Goal: Information Seeking & Learning: Learn about a topic

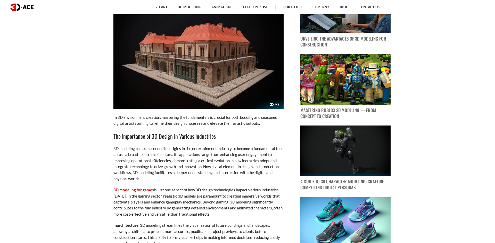
scroll to position [368, 0]
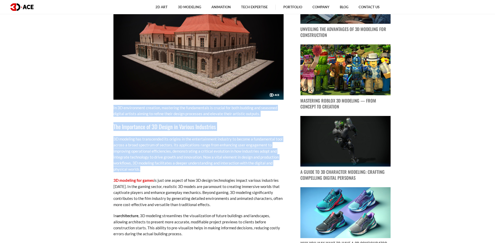
drag, startPoint x: 111, startPoint y: 106, endPoint x: 271, endPoint y: 173, distance: 173.4
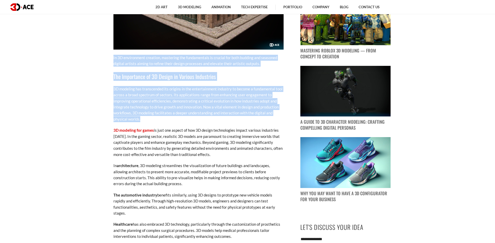
scroll to position [421, 0]
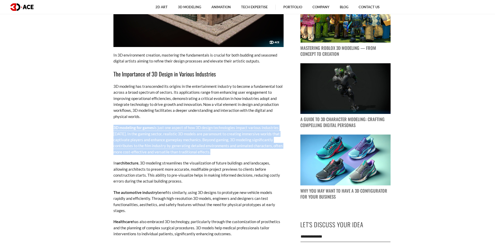
drag, startPoint x: 111, startPoint y: 125, endPoint x: 215, endPoint y: 151, distance: 106.6
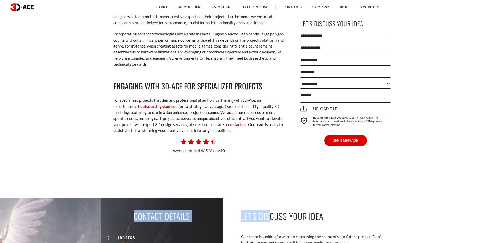
scroll to position [3536, 0]
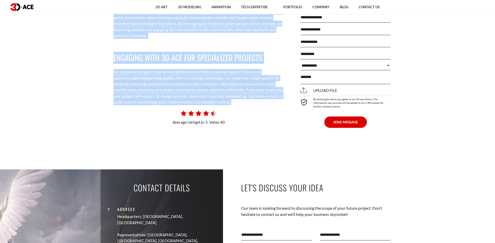
drag, startPoint x: 113, startPoint y: 135, endPoint x: 244, endPoint y: 86, distance: 140.4
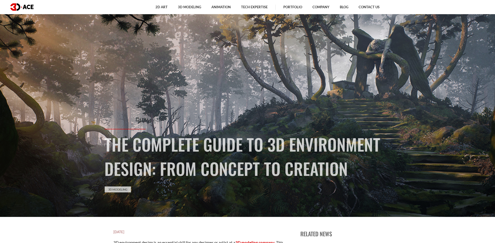
scroll to position [53, 0]
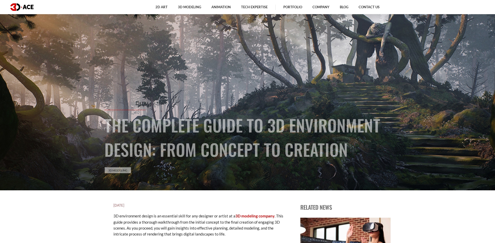
drag, startPoint x: 108, startPoint y: 128, endPoint x: 337, endPoint y: 163, distance: 232.3
click at [347, 171] on div "The Complete Guide to 3D Environment Design: From Concept to Creation 3D Modeli…" at bounding box center [248, 157] width 294 height 95
copy div "The Complete Guide to 3D Environment Design: From Concept to Creation 3D Modeli…"
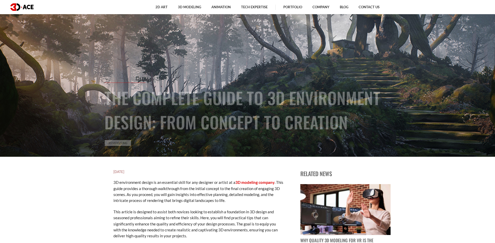
scroll to position [184, 0]
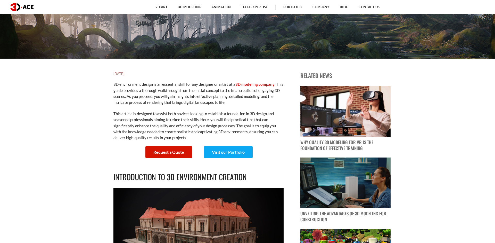
drag, startPoint x: 137, startPoint y: 73, endPoint x: 109, endPoint y: 74, distance: 28.1
copy h5 "[DATE]"
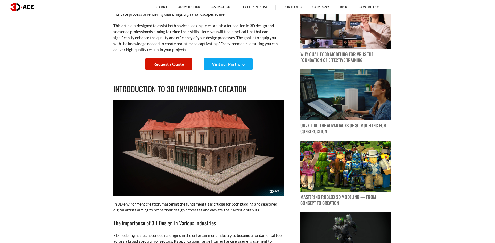
scroll to position [201, 0]
